Goal: Transaction & Acquisition: Obtain resource

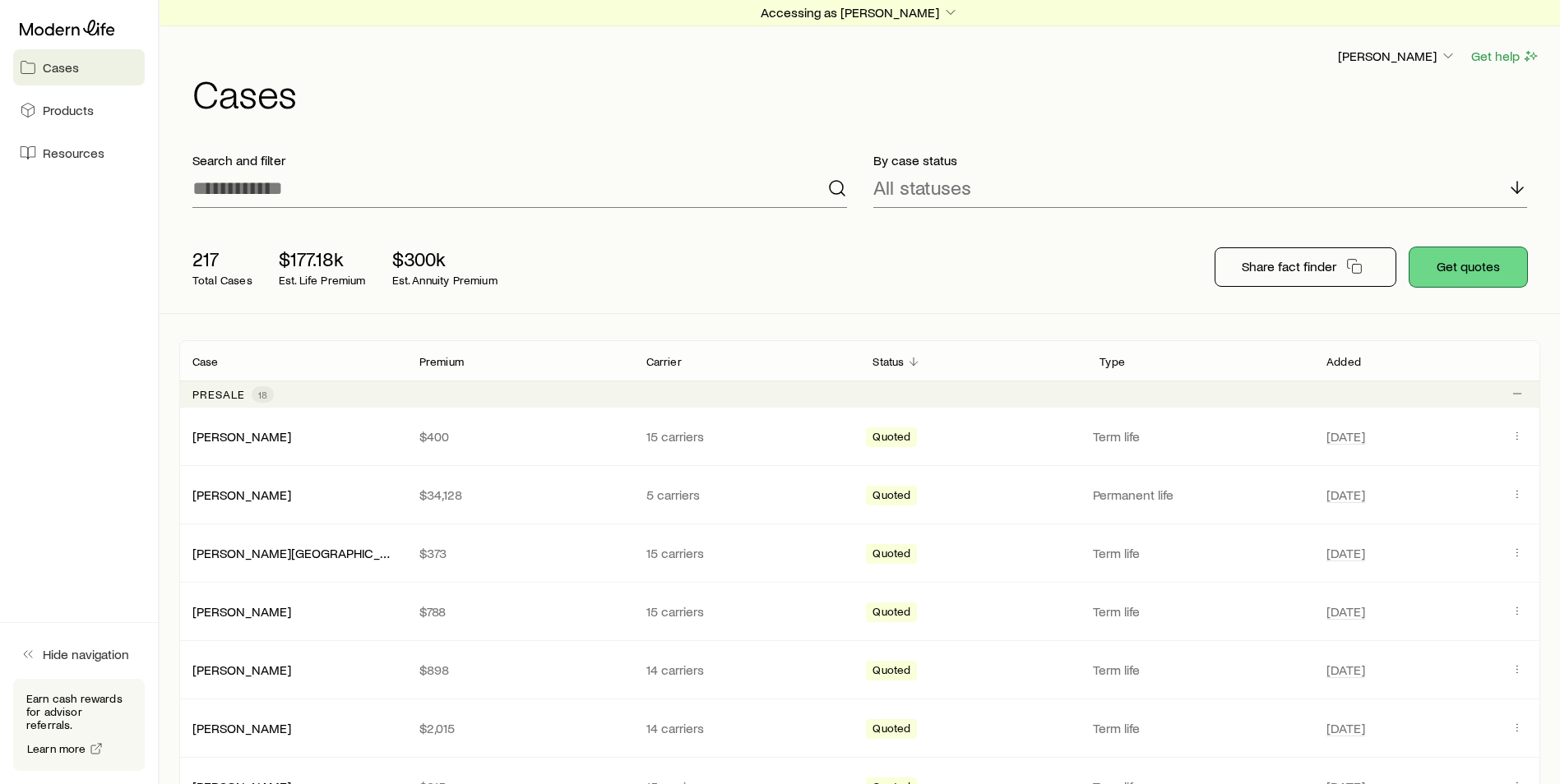
click at [1475, 266] on button "Get quotes" at bounding box center [1468, 267] width 117 height 39
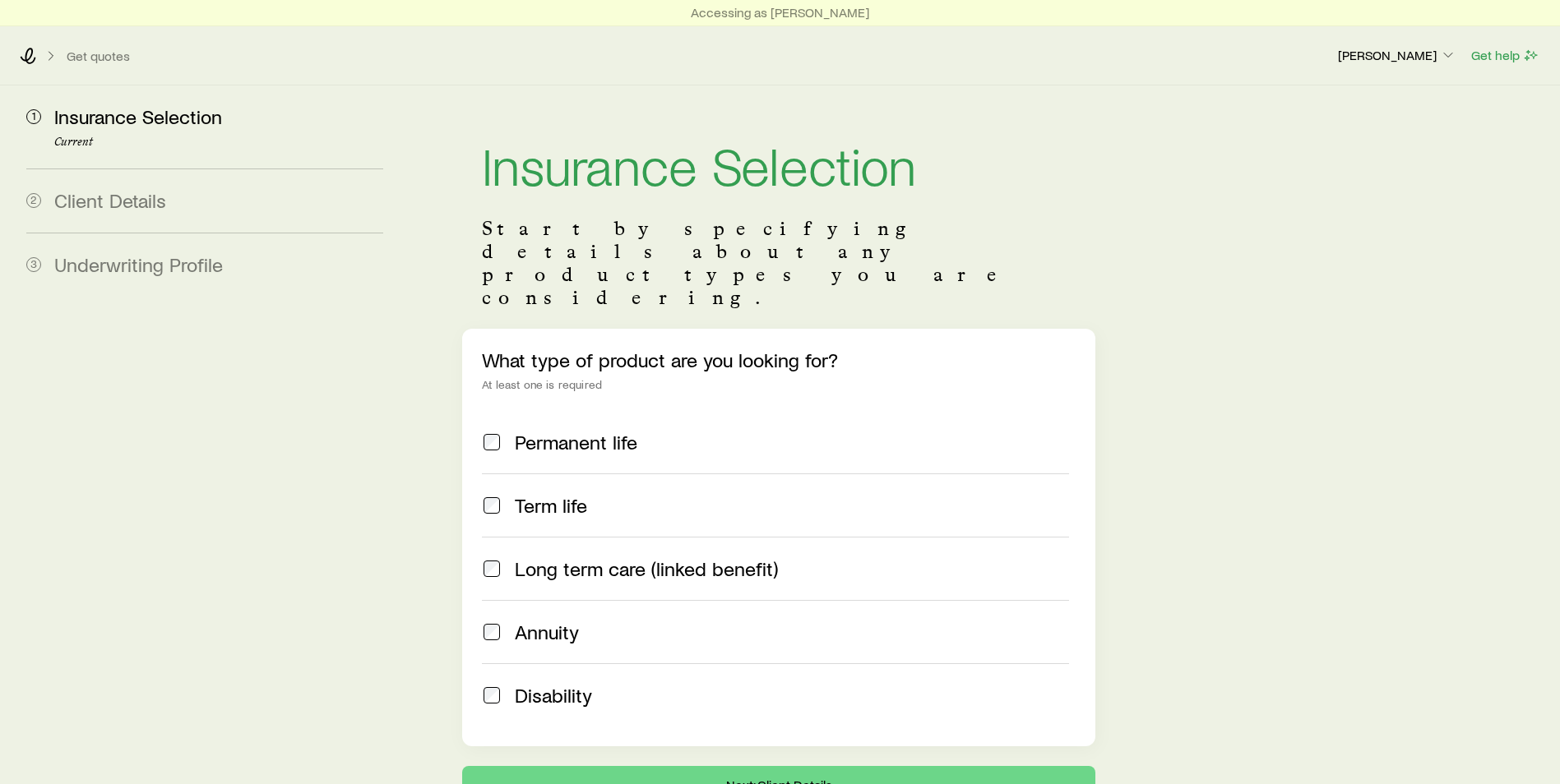
click at [579, 684] on span "Disability" at bounding box center [554, 694] width 77 height 23
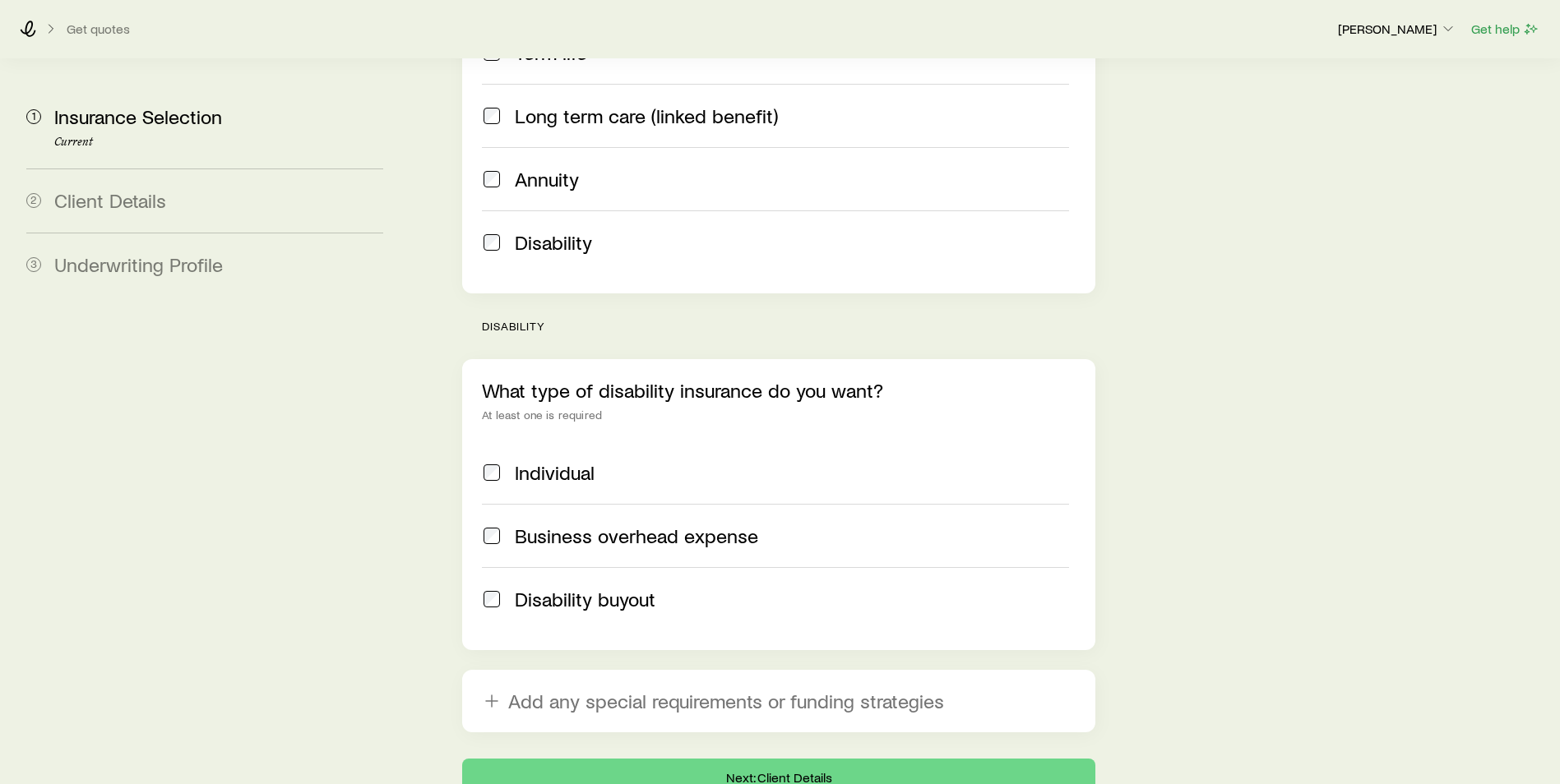
scroll to position [493, 0]
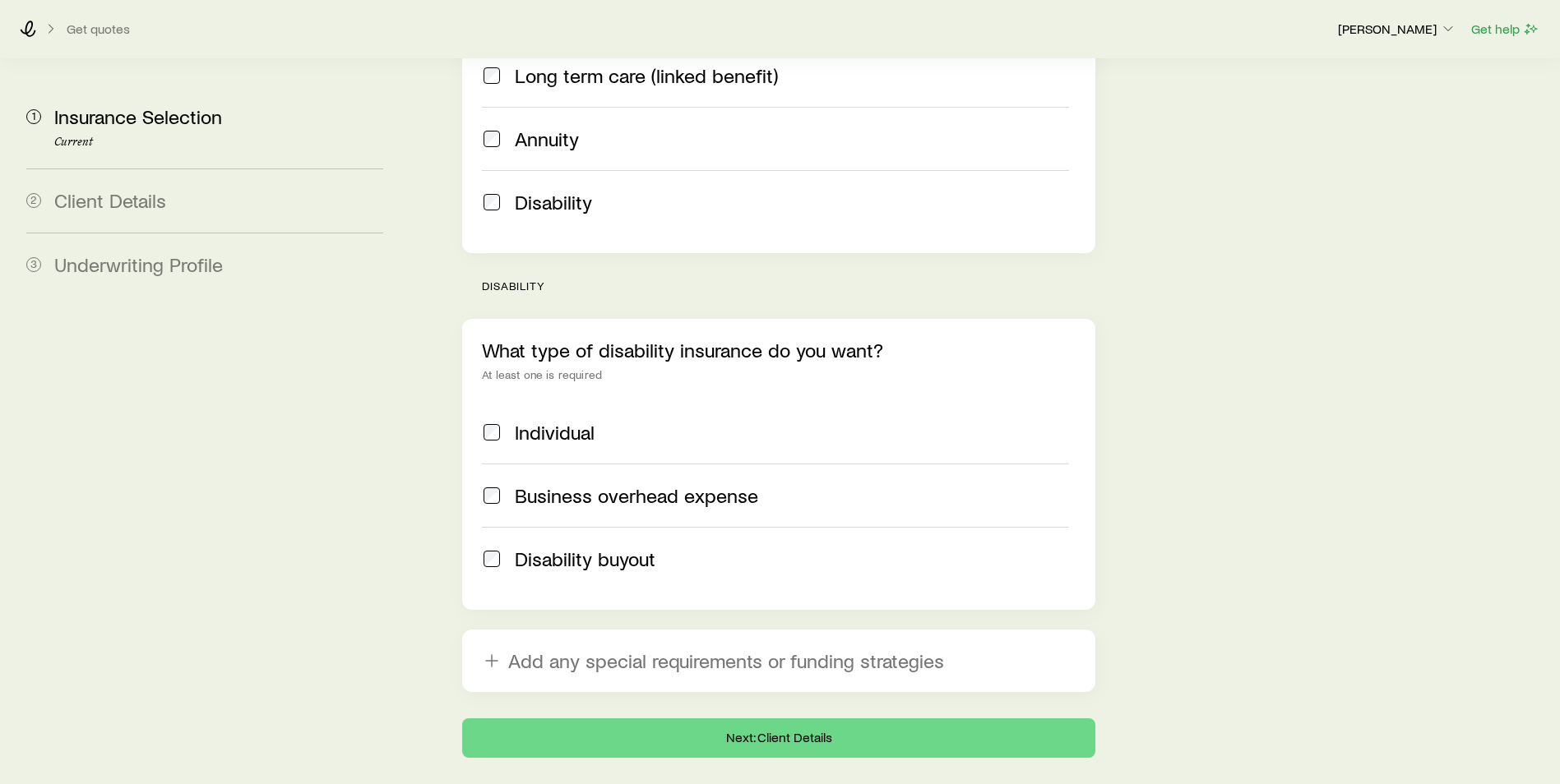
click at [524, 401] on label "Individual" at bounding box center [776, 431] width 587 height 62
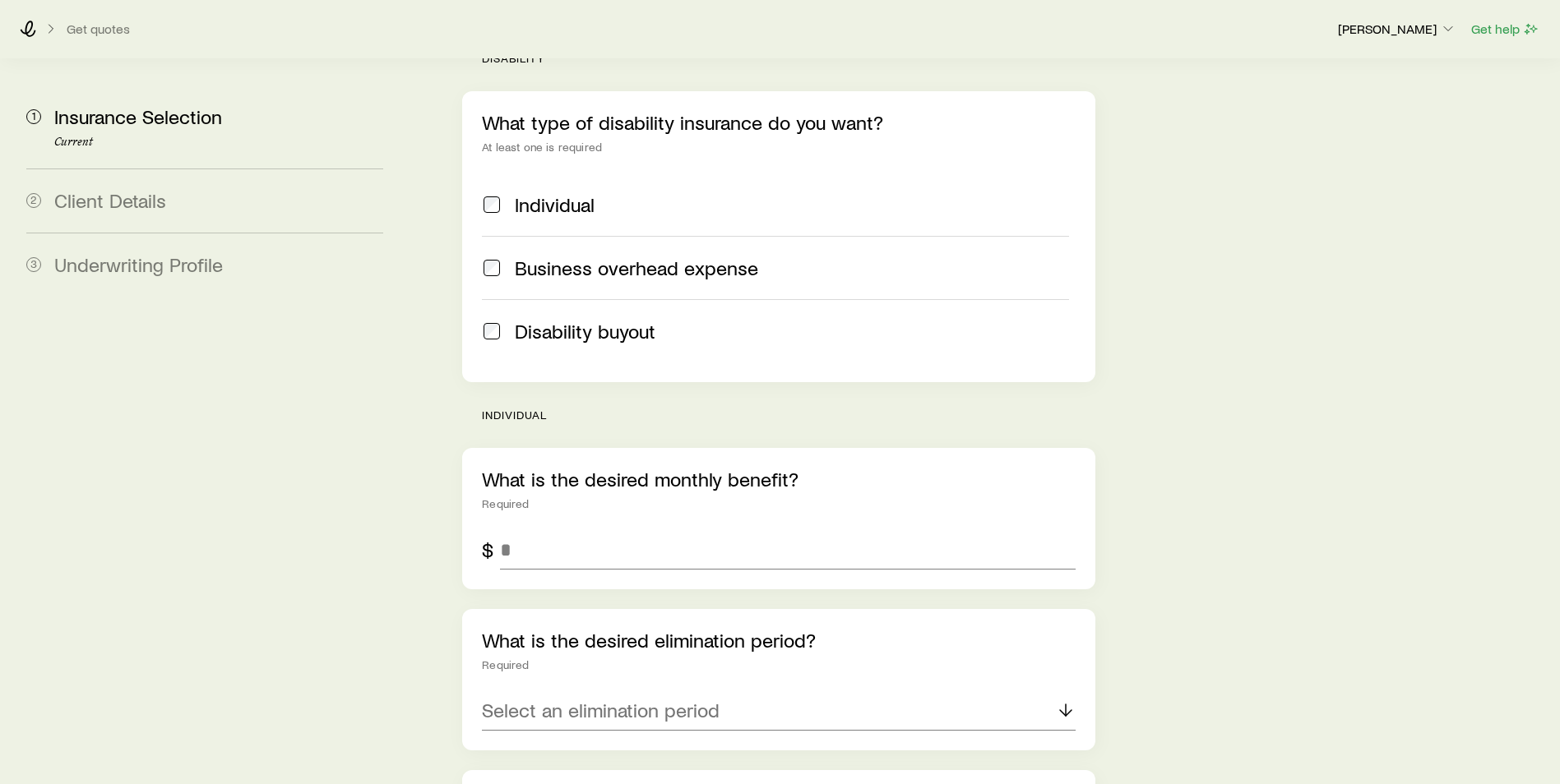
scroll to position [740, 0]
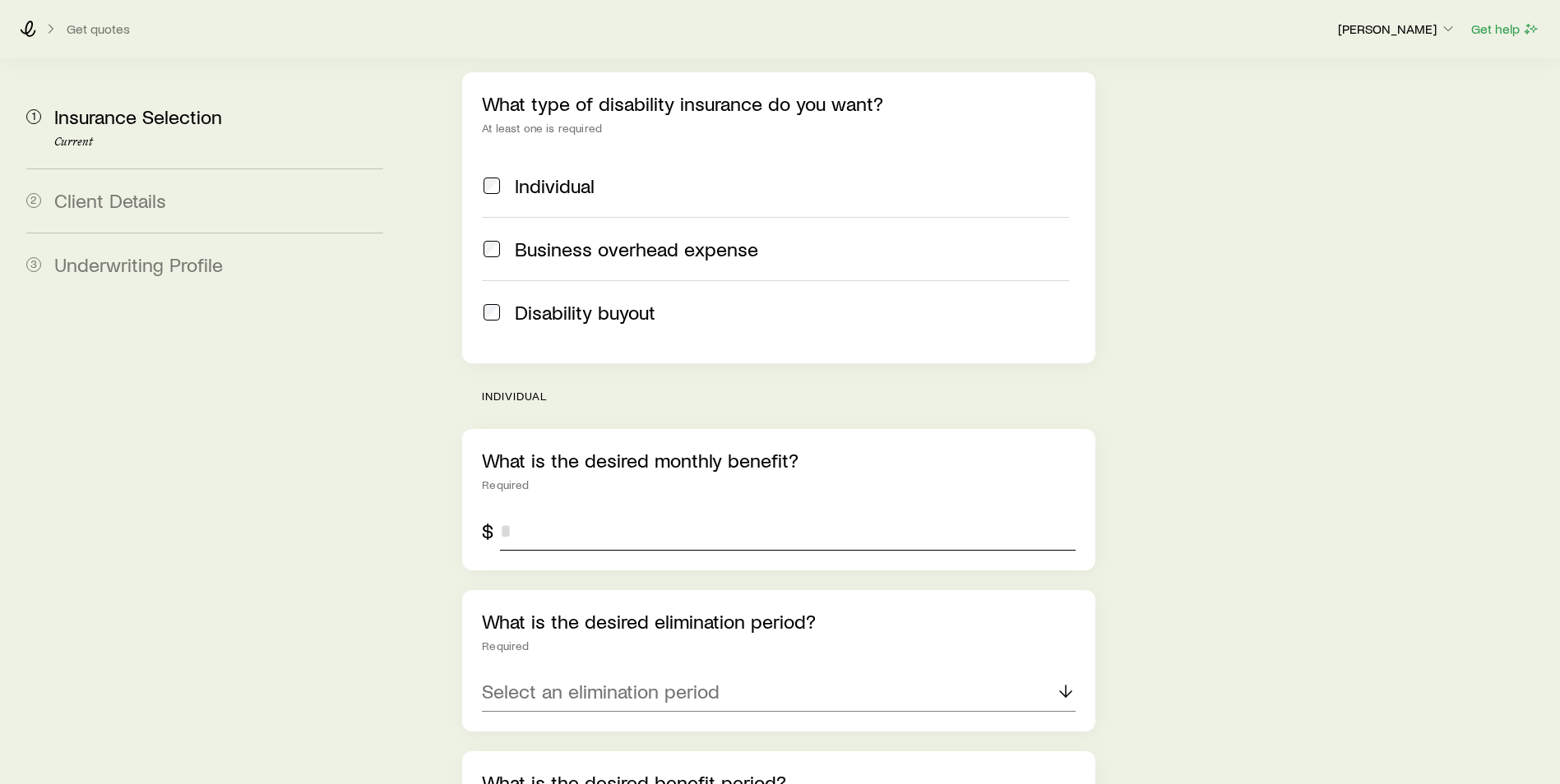
click at [620, 511] on input "tel" at bounding box center [787, 531] width 576 height 39
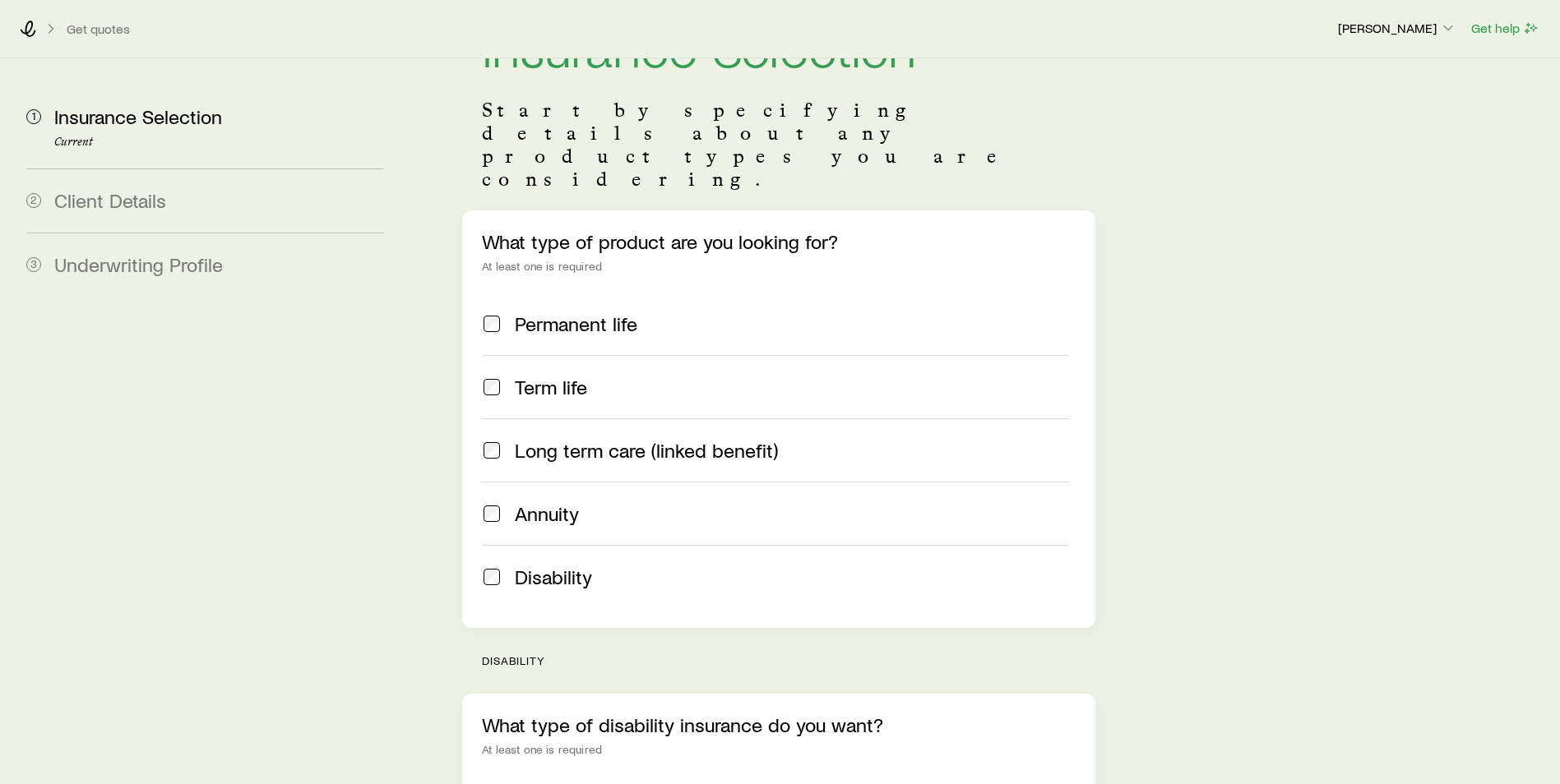
scroll to position [0, 0]
